Goal: Task Accomplishment & Management: Use online tool/utility

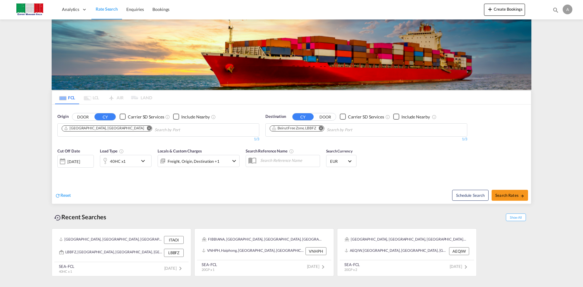
click at [568, 9] on div "A" at bounding box center [567, 10] width 10 height 10
click at [556, 49] on button "Logout" at bounding box center [559, 46] width 39 height 12
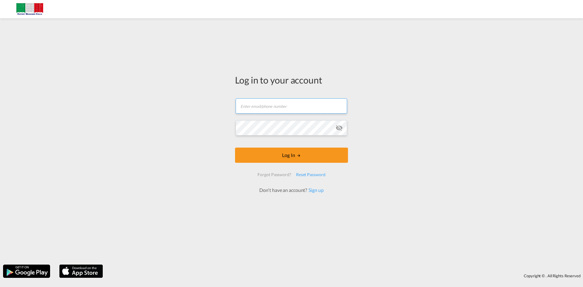
type input "[PERSON_NAME][EMAIL_ADDRESS][DOMAIN_NAME]"
click at [339, 129] on md-icon "icon-eye-off" at bounding box center [338, 127] width 7 height 7
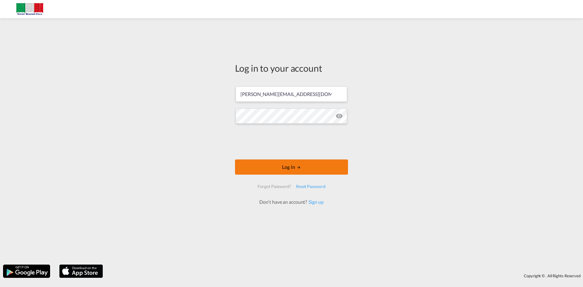
click at [317, 171] on button "Log In" at bounding box center [291, 166] width 113 height 15
